Goal: Information Seeking & Learning: Check status

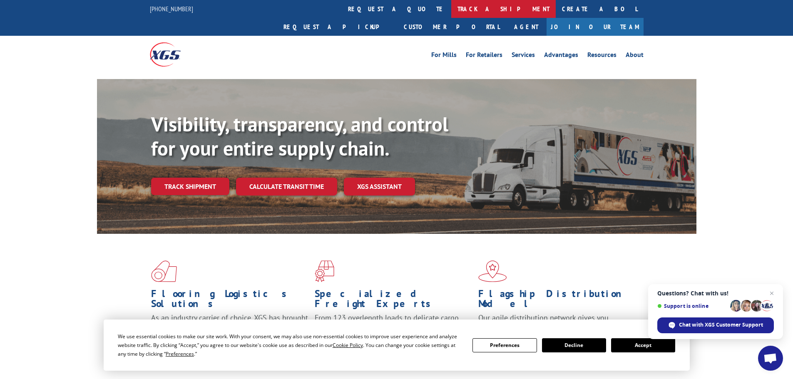
click at [451, 15] on link "track a shipment" at bounding box center [503, 9] width 104 height 18
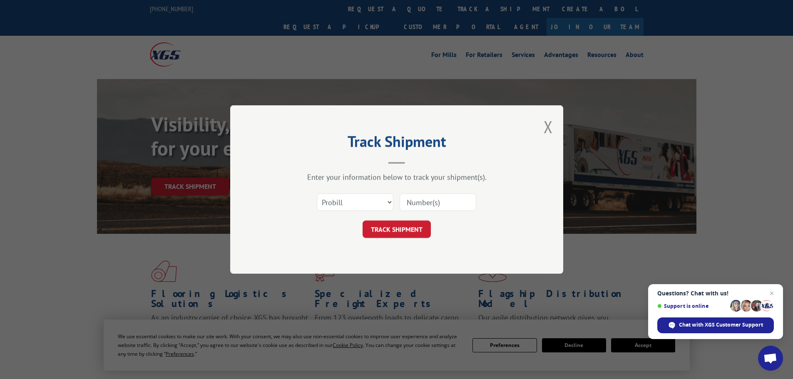
paste input "17469238"
type input "17469238"
click at [394, 237] on button "TRACK SHIPMENT" at bounding box center [396, 229] width 68 height 17
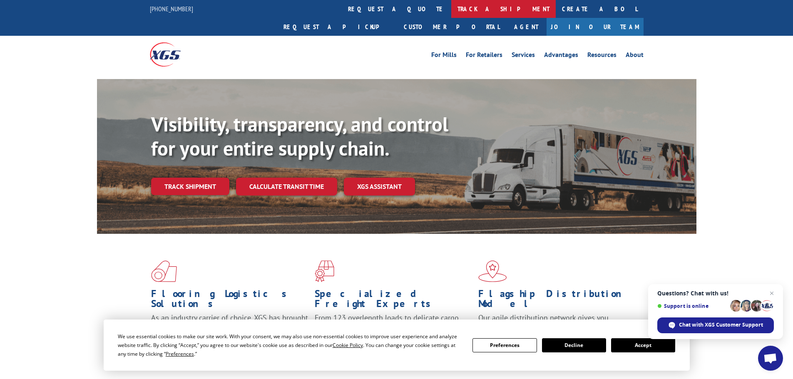
click at [451, 4] on link "track a shipment" at bounding box center [503, 9] width 104 height 18
